Goal: Obtain resource: Obtain resource

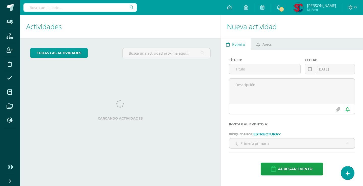
click at [72, 5] on input "text" at bounding box center [79, 7] width 113 height 9
type input "chiu"
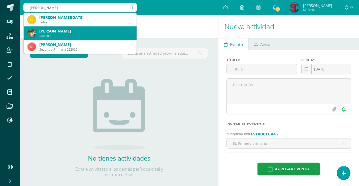
click at [76, 34] on div "Maestro" at bounding box center [85, 36] width 93 height 4
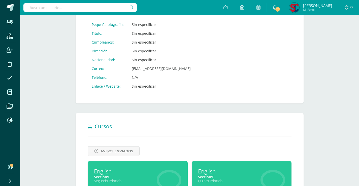
scroll to position [191, 0]
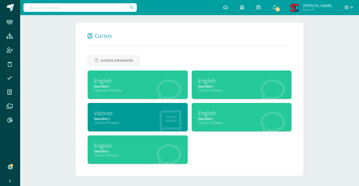
drag, startPoint x: 139, startPoint y: 153, endPoint x: 135, endPoint y: 154, distance: 3.7
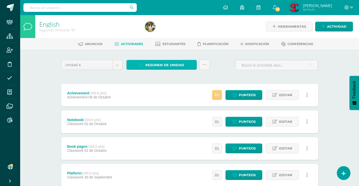
click at [158, 64] on span "Resumen de unidad" at bounding box center [164, 64] width 39 height 9
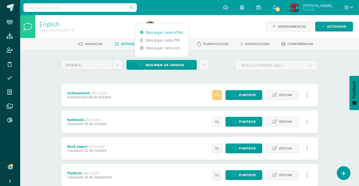
click at [174, 33] on link "Descargar como HTML" at bounding box center [162, 32] width 54 height 8
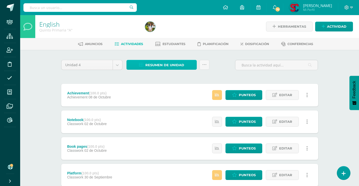
click at [161, 64] on span "Resumen de unidad" at bounding box center [164, 64] width 39 height 9
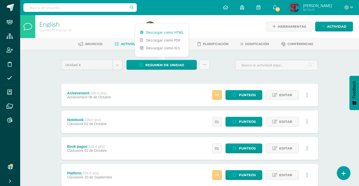
click at [168, 31] on link "Descargar como HTML" at bounding box center [162, 32] width 54 height 8
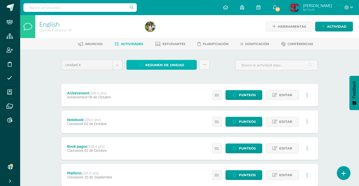
click at [174, 65] on span "Resumen de unidad" at bounding box center [164, 64] width 39 height 9
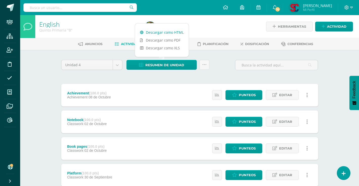
click at [169, 32] on link "Descargar como HTML" at bounding box center [162, 32] width 54 height 8
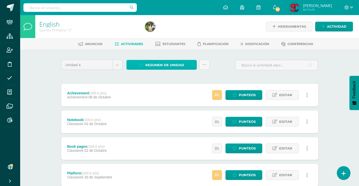
click at [153, 66] on span "Resumen de unidad" at bounding box center [164, 64] width 39 height 9
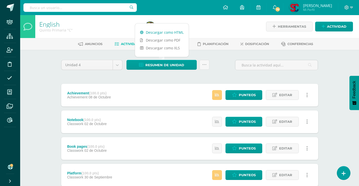
click at [166, 32] on link "Descargar como HTML" at bounding box center [162, 32] width 54 height 8
